Goal: Task Accomplishment & Management: Manage account settings

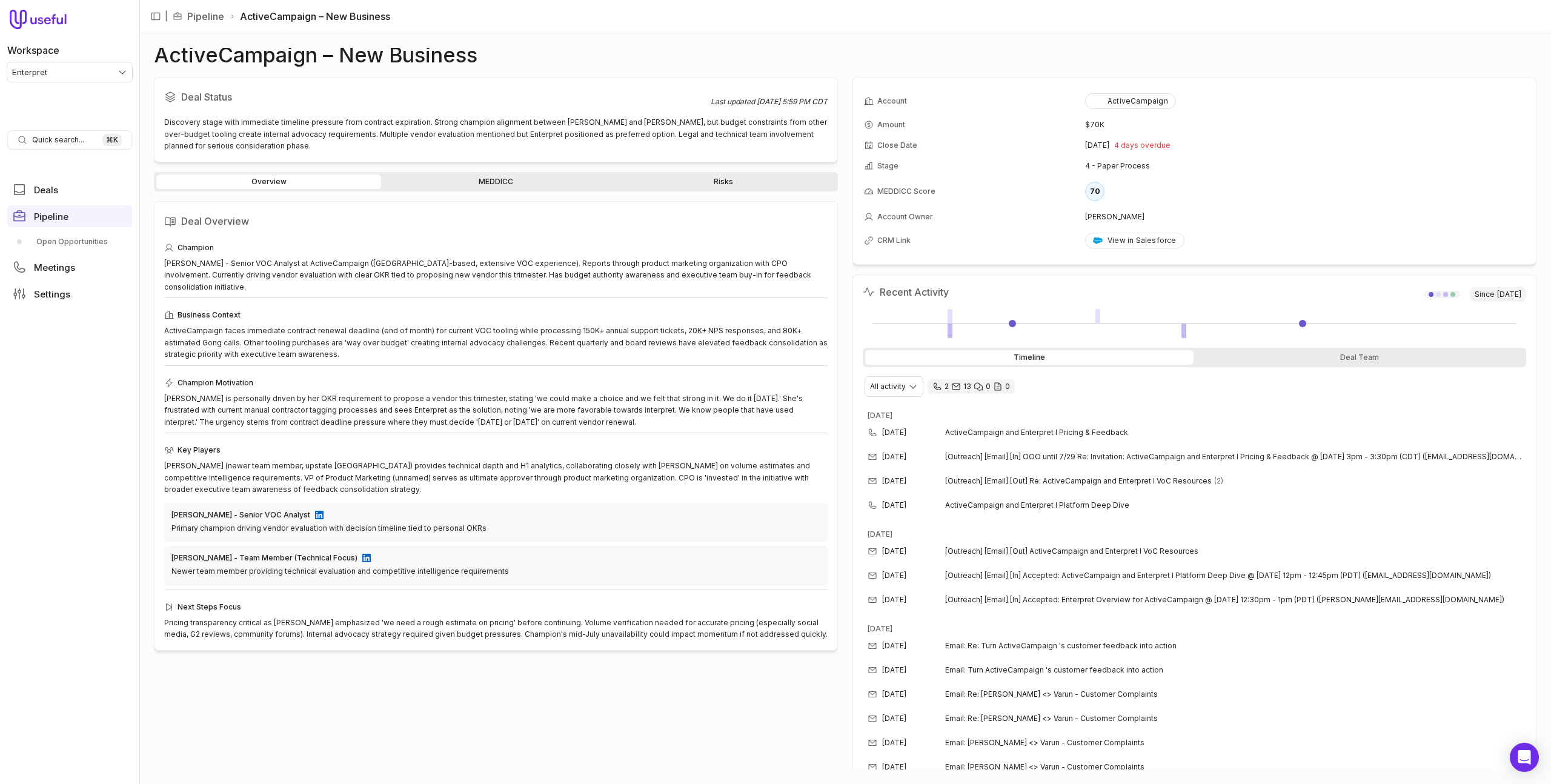
click at [512, 180] on link "MEDDICC" at bounding box center [496, 181] width 225 height 15
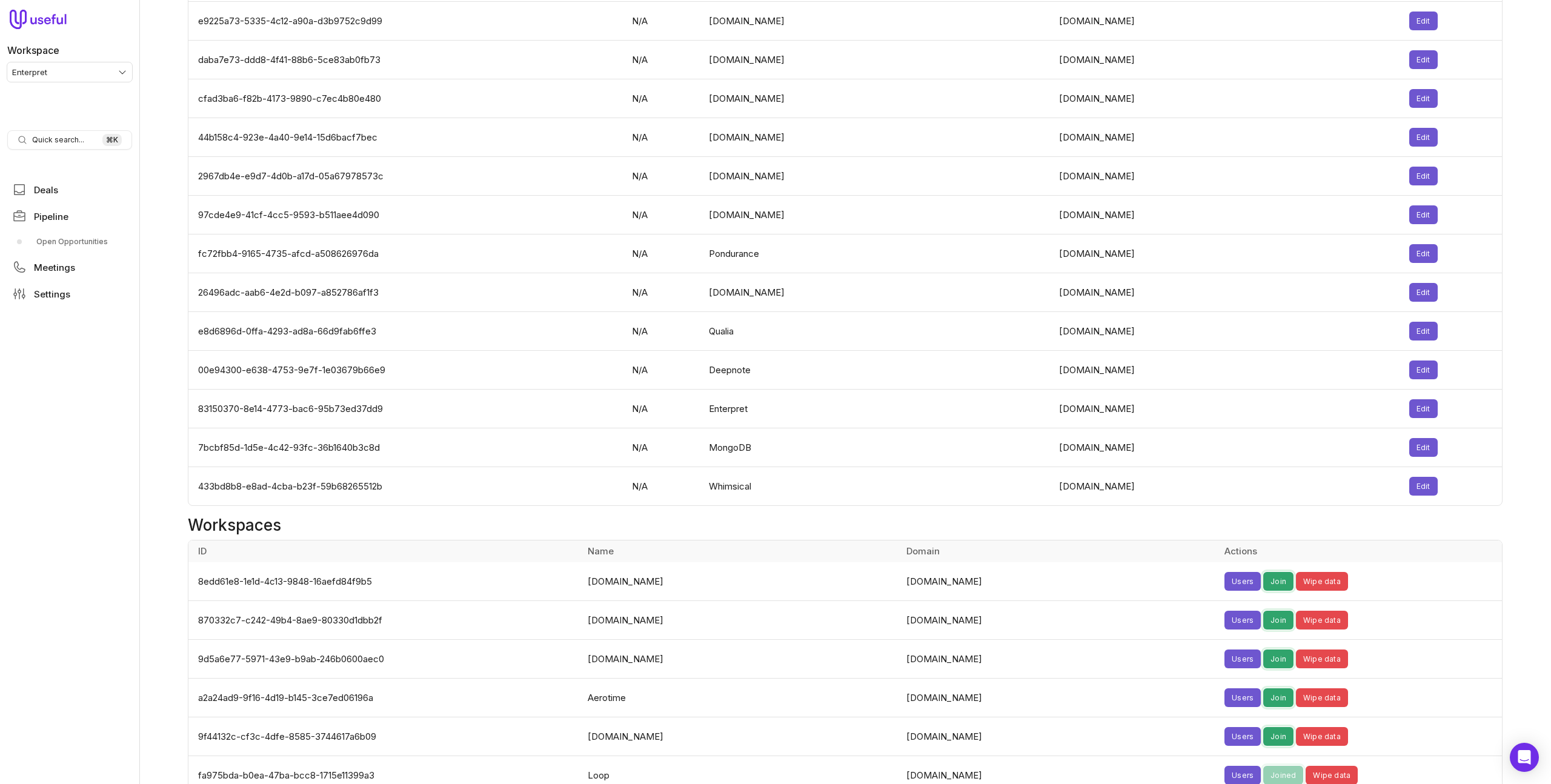
scroll to position [3905, 0]
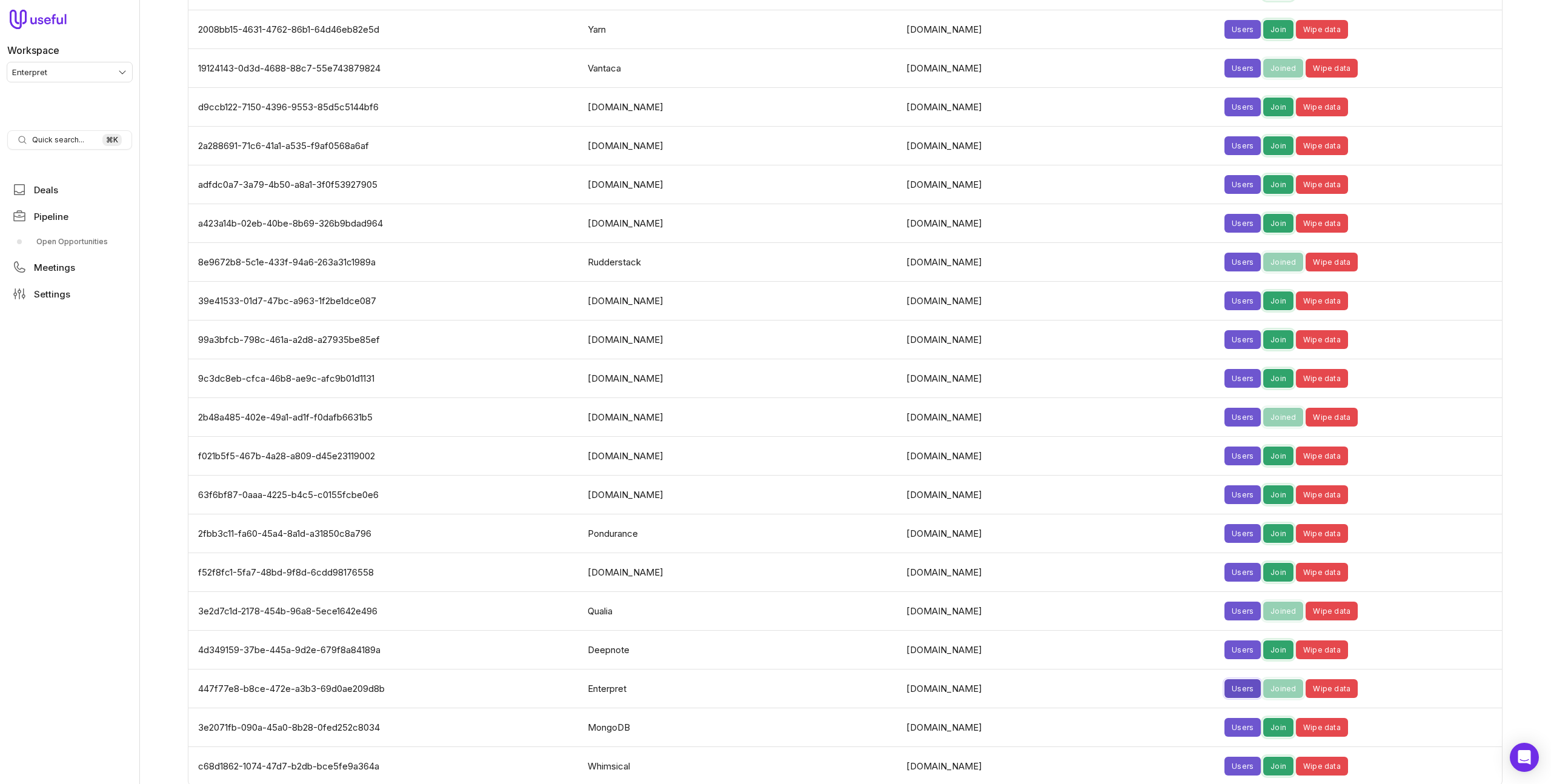
click at [1224, 678] on button "Users" at bounding box center [1242, 687] width 37 height 18
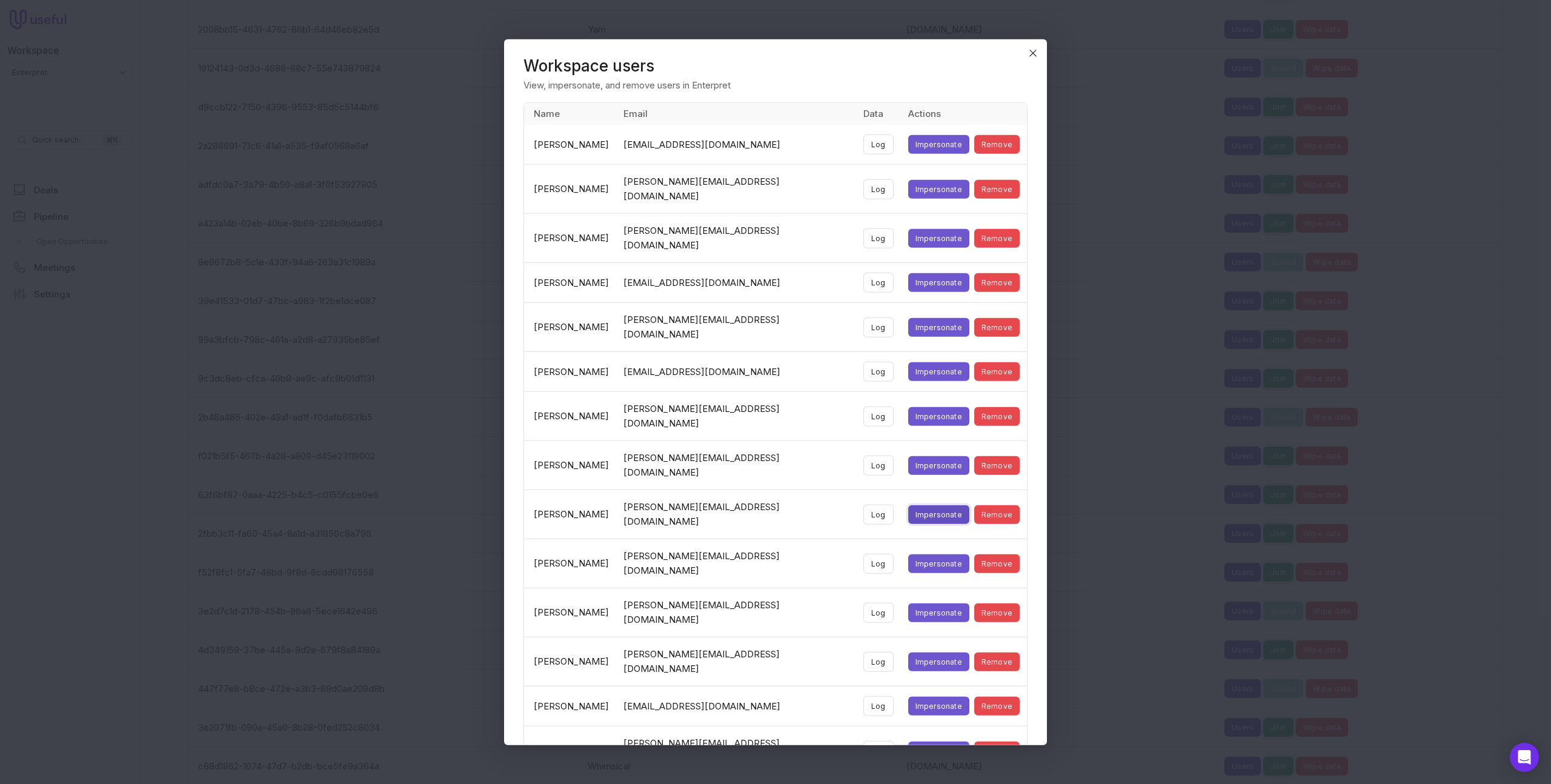
click at [908, 504] on button "Impersonate" at bounding box center [938, 513] width 61 height 18
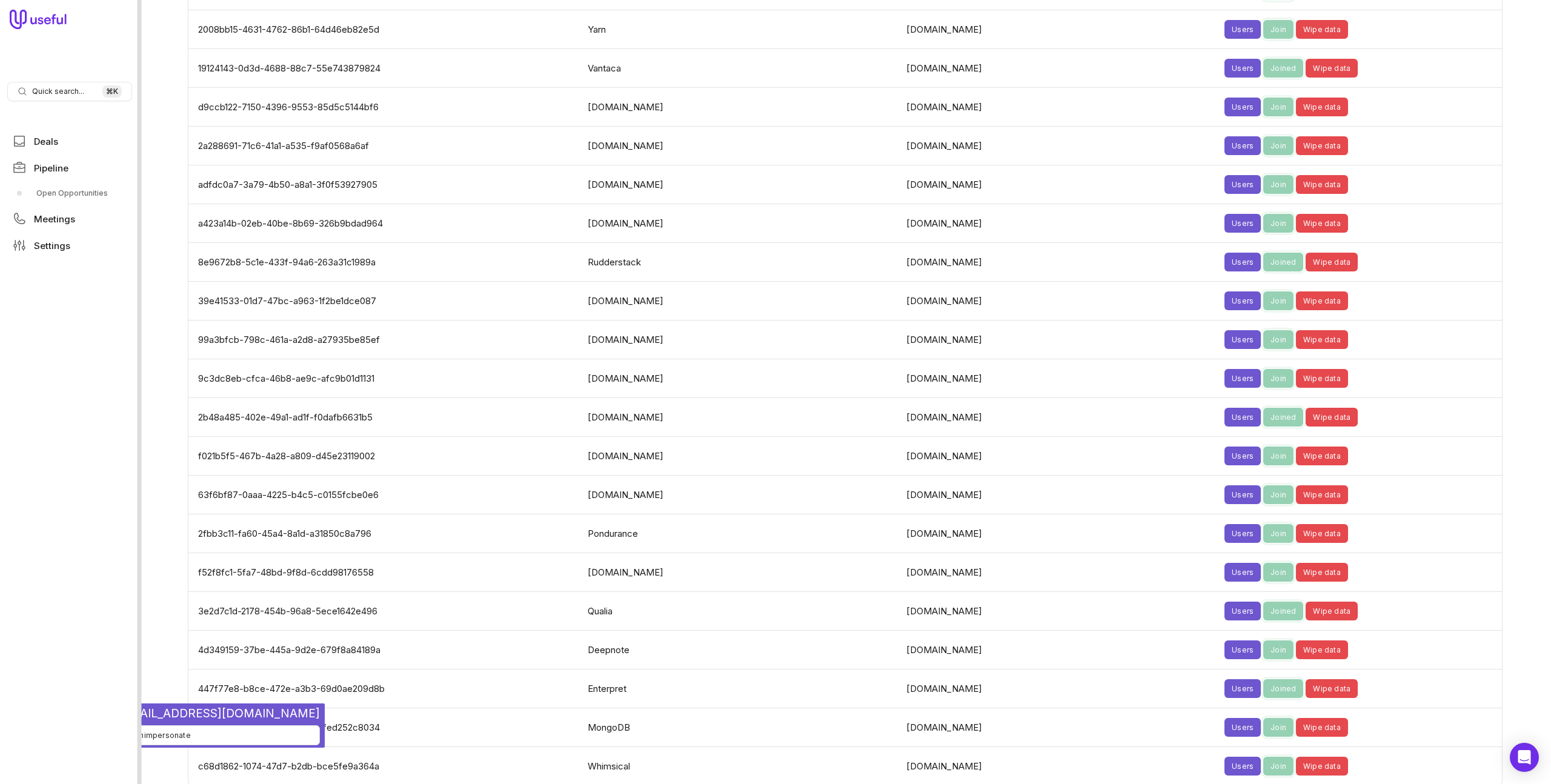
click at [140, 711] on div at bounding box center [139, 392] width 4 height 784
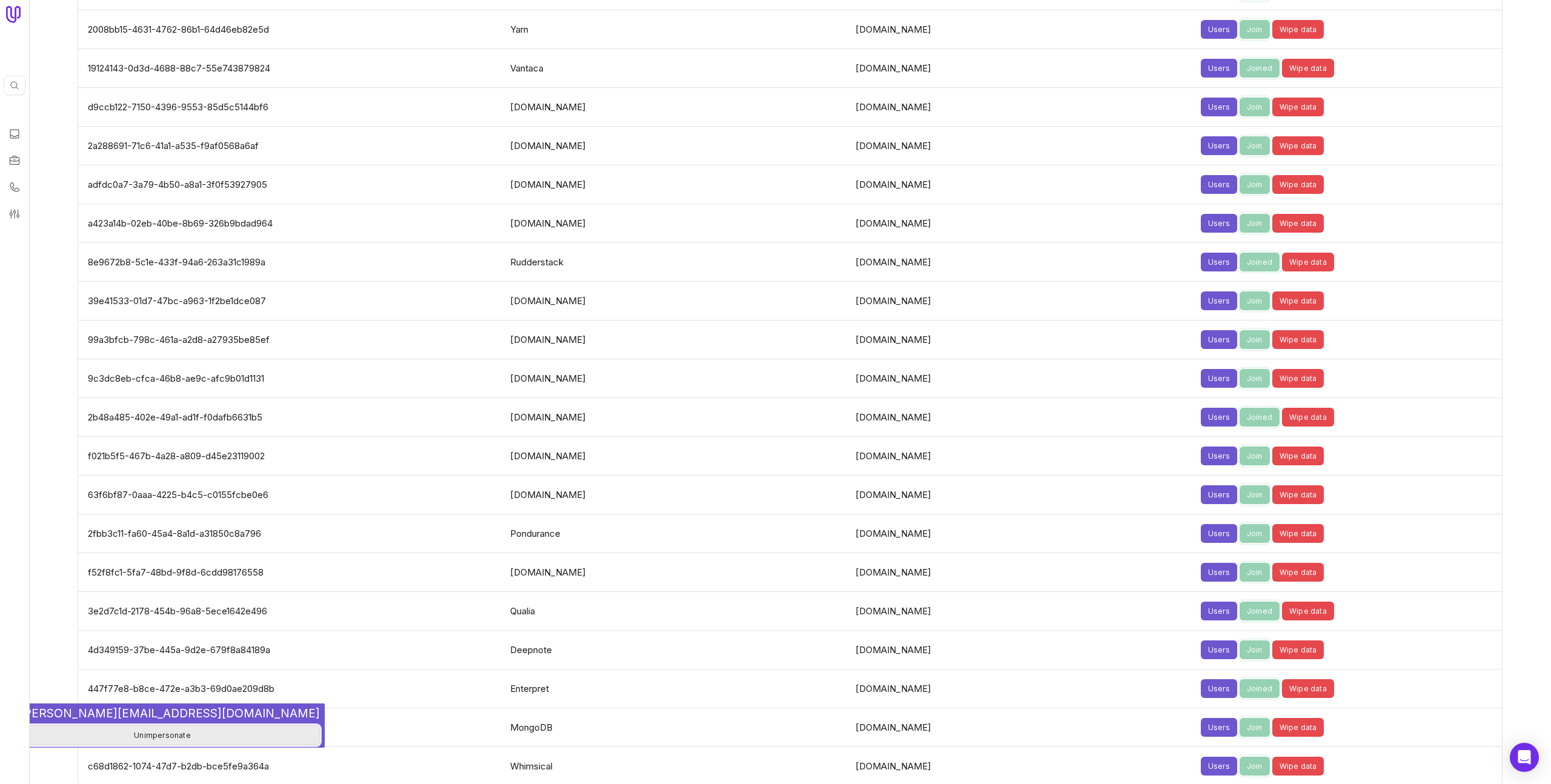
click at [119, 711] on button "Unimpersonate" at bounding box center [162, 735] width 315 height 20
